Goal: Find specific page/section: Find specific page/section

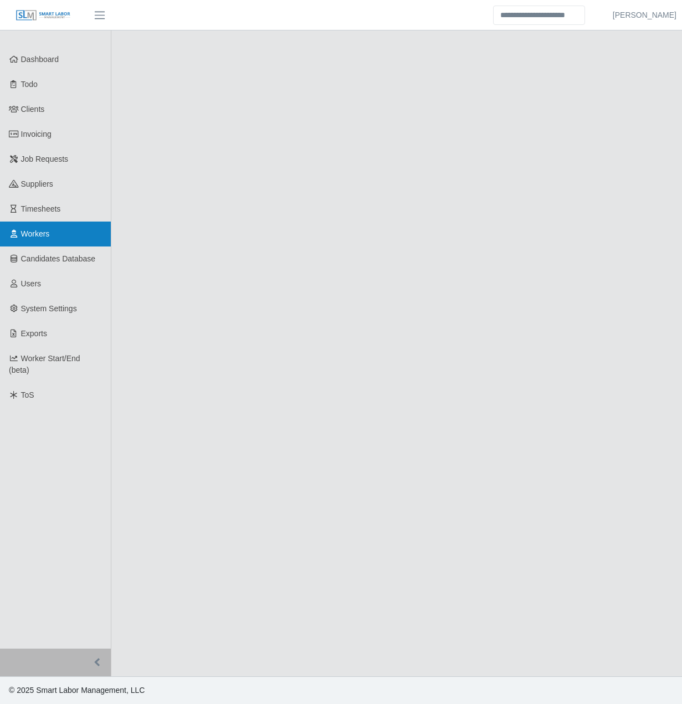
click at [44, 239] on link "Workers" at bounding box center [55, 233] width 111 height 25
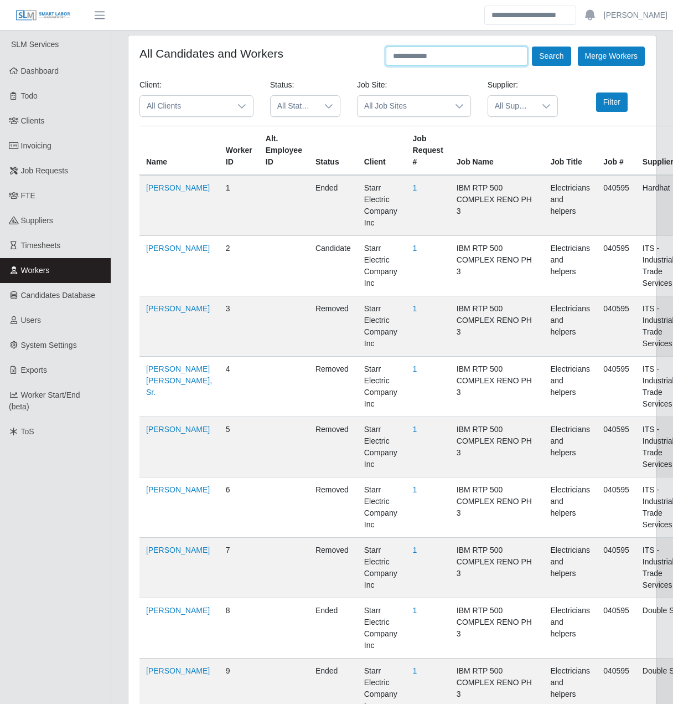
click at [419, 62] on input "text" at bounding box center [457, 56] width 142 height 19
type input "**********"
click at [532, 47] on button "Search" at bounding box center [551, 56] width 39 height 19
